Goal: Find specific page/section: Find specific page/section

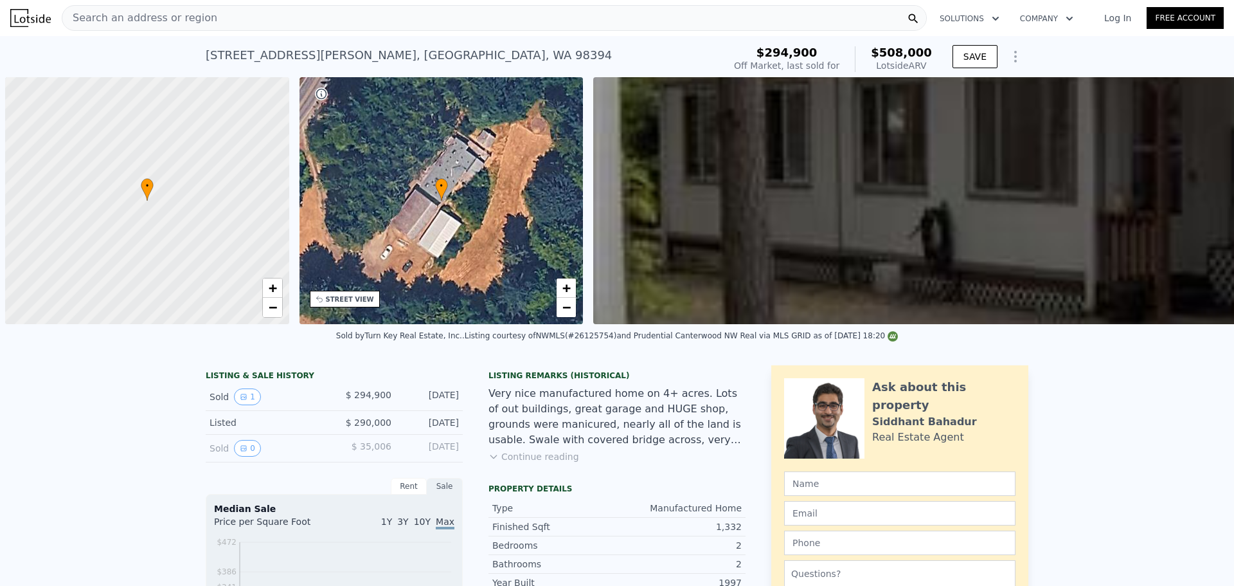
scroll to position [0, 5]
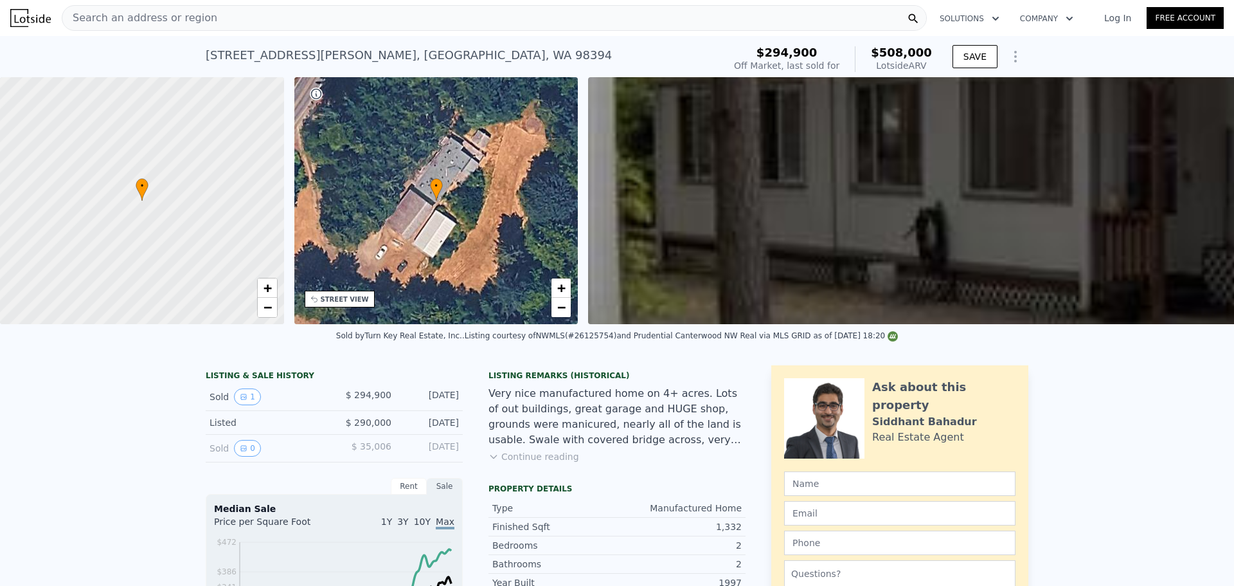
click at [272, 317] on div "+ −" at bounding box center [267, 298] width 21 height 40
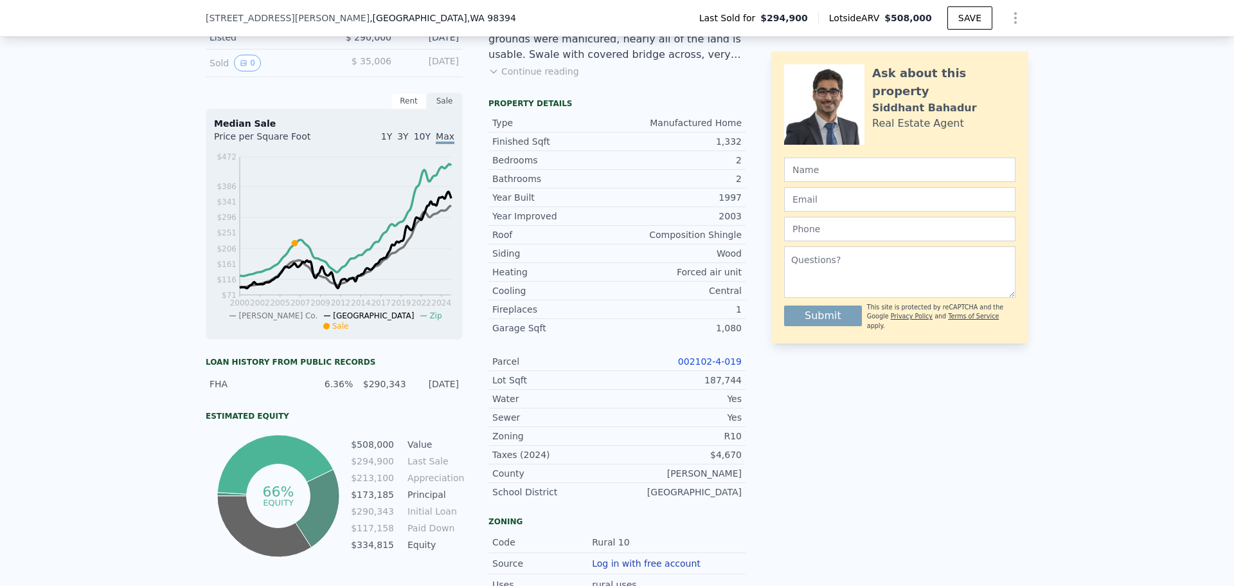
scroll to position [442, 0]
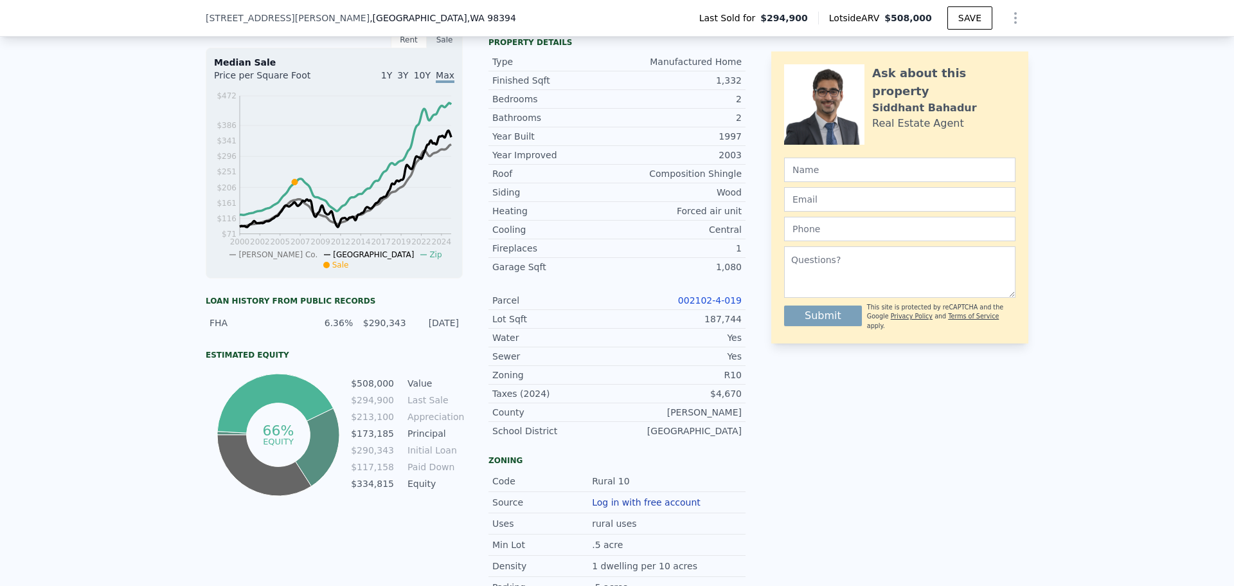
click at [716, 305] on link "002102-4-019" at bounding box center [710, 300] width 64 height 10
drag, startPoint x: 370, startPoint y: 24, endPoint x: 195, endPoint y: 20, distance: 175.5
click at [195, 20] on div "[STREET_ADDRESS][PERSON_NAME] Last Sold for $294,900 Lotside ARV $508,000 SAVE" at bounding box center [617, 18] width 1234 height 37
click at [694, 305] on link "002102-4-019" at bounding box center [710, 300] width 64 height 10
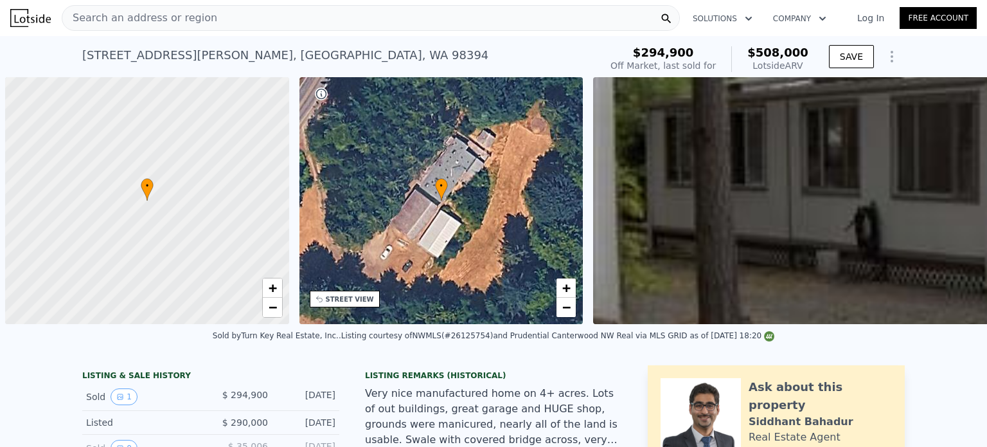
scroll to position [0, 5]
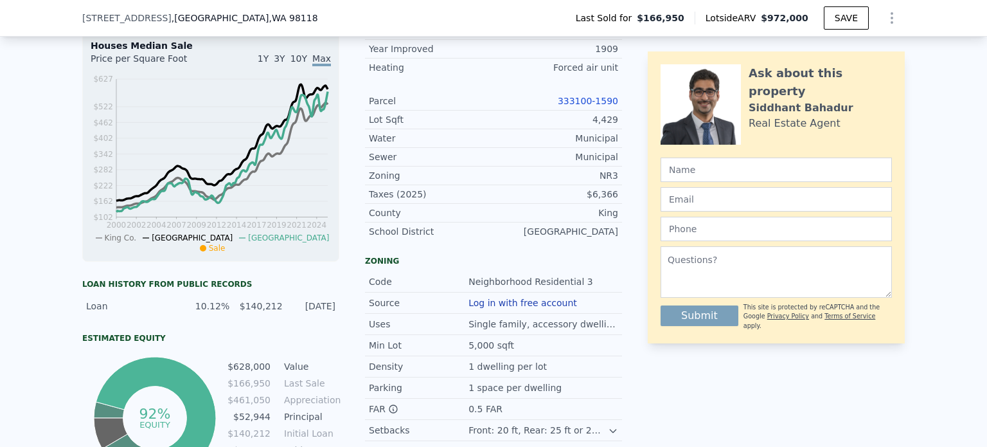
scroll to position [0, 5]
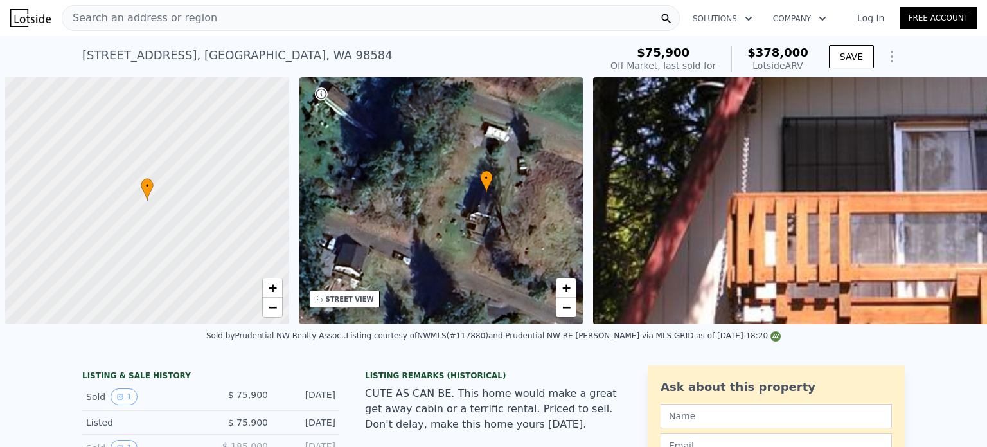
drag, startPoint x: 571, startPoint y: 172, endPoint x: 870, endPoint y: 98, distance: 307.2
click at [870, 98] on div "• + − • + − STREET VIEW SATELLITE VIEW" at bounding box center [493, 200] width 987 height 247
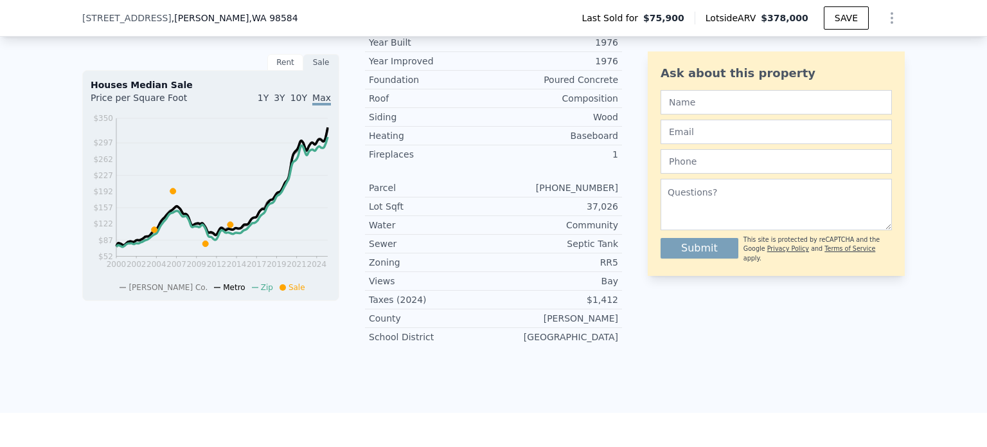
scroll to position [313, 0]
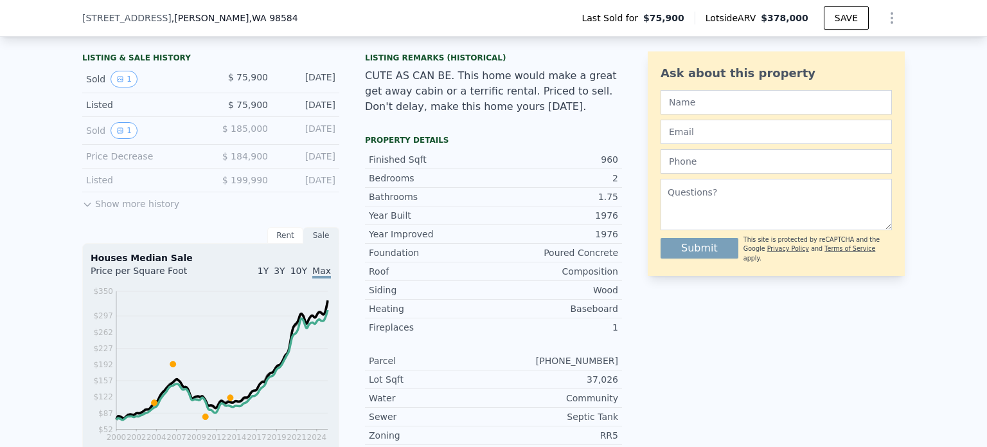
type input "765"
type input "4792"
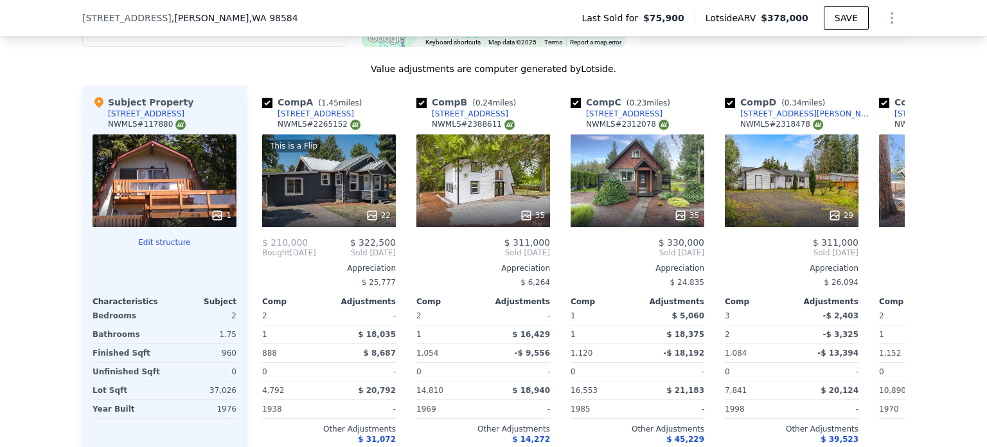
scroll to position [1202, 0]
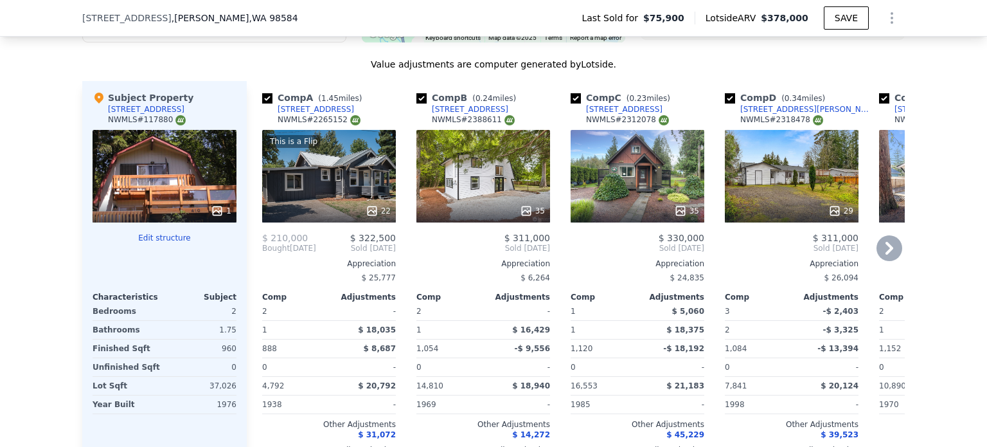
click at [888, 257] on icon at bounding box center [890, 248] width 26 height 26
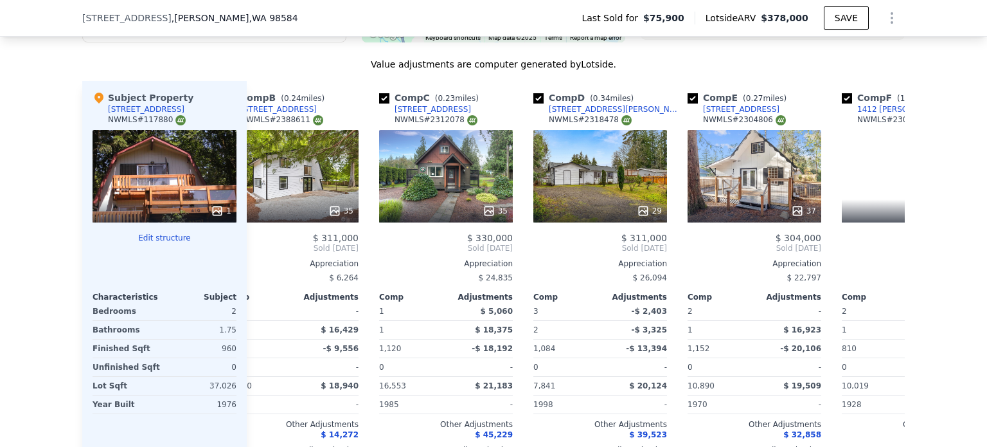
scroll to position [0, 309]
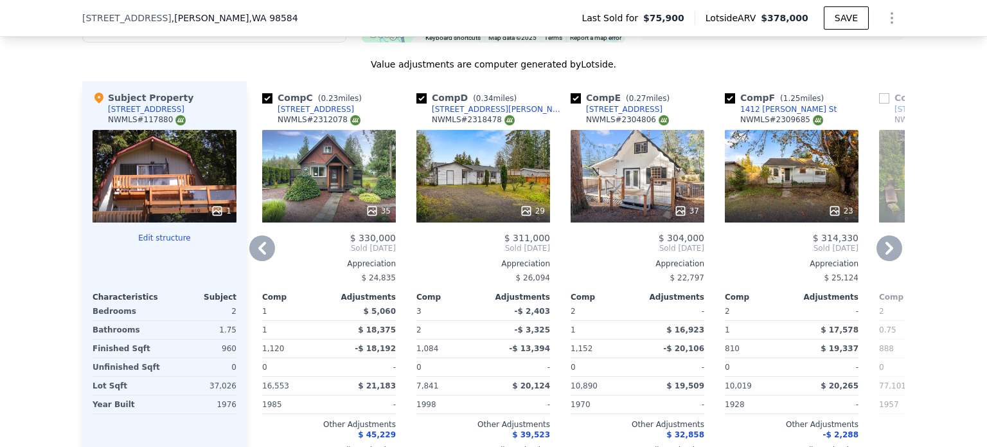
click at [885, 259] on icon at bounding box center [890, 248] width 26 height 26
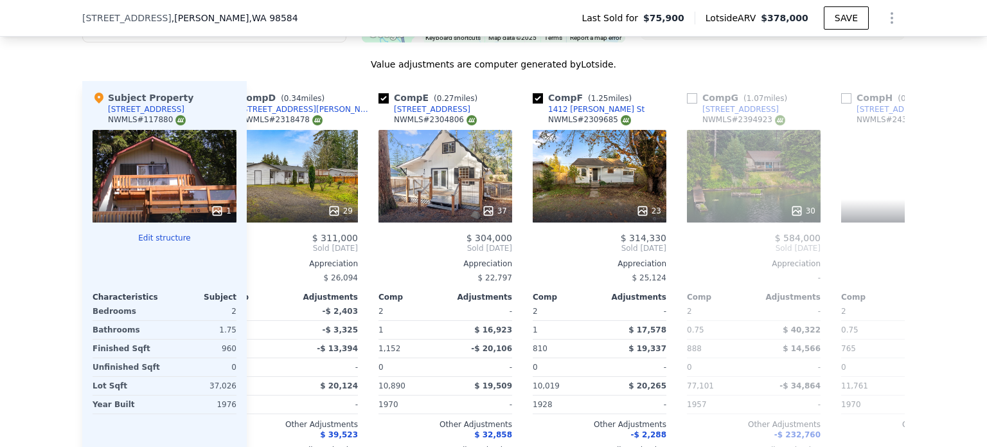
scroll to position [0, 617]
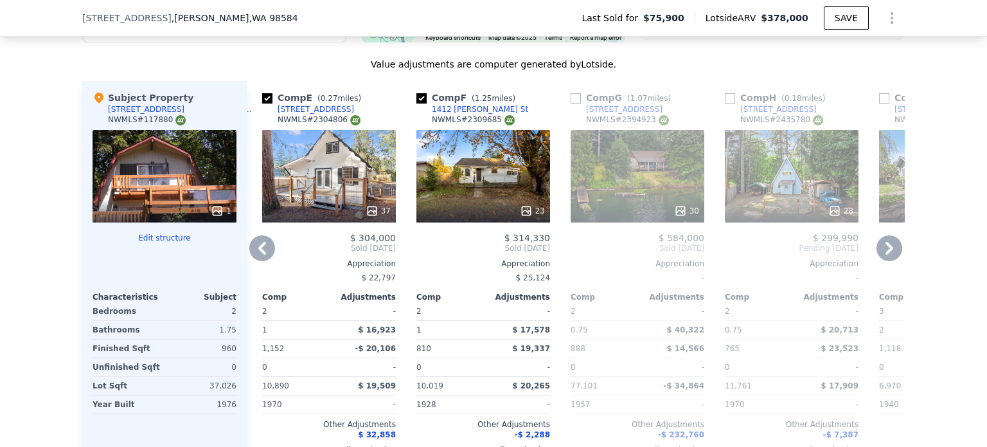
click at [885, 259] on icon at bounding box center [890, 248] width 26 height 26
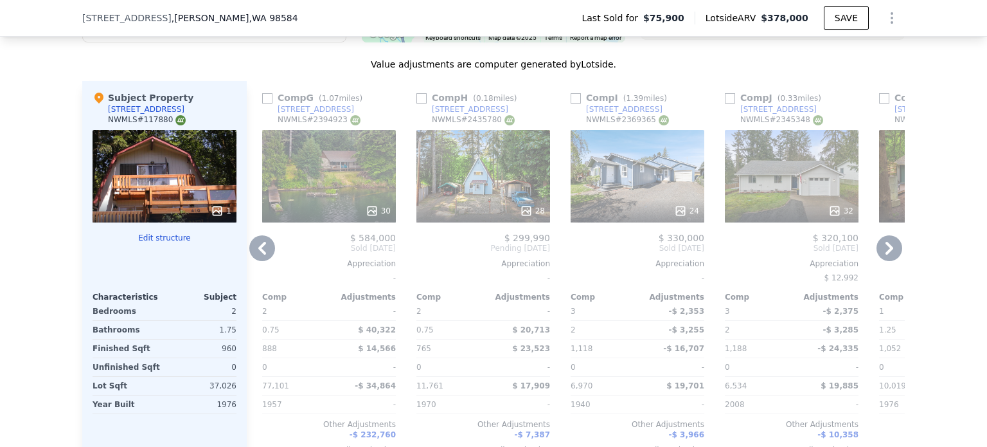
click at [885, 259] on icon at bounding box center [890, 248] width 26 height 26
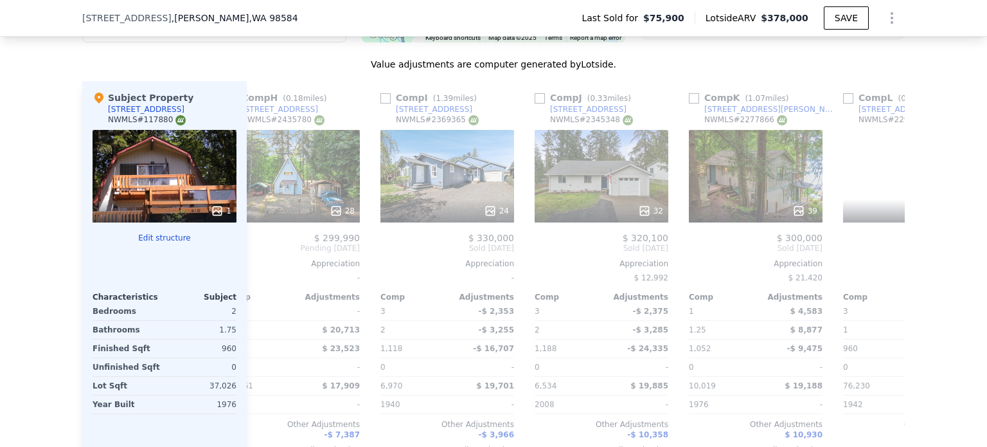
scroll to position [0, 1224]
